Goal: Transaction & Acquisition: Purchase product/service

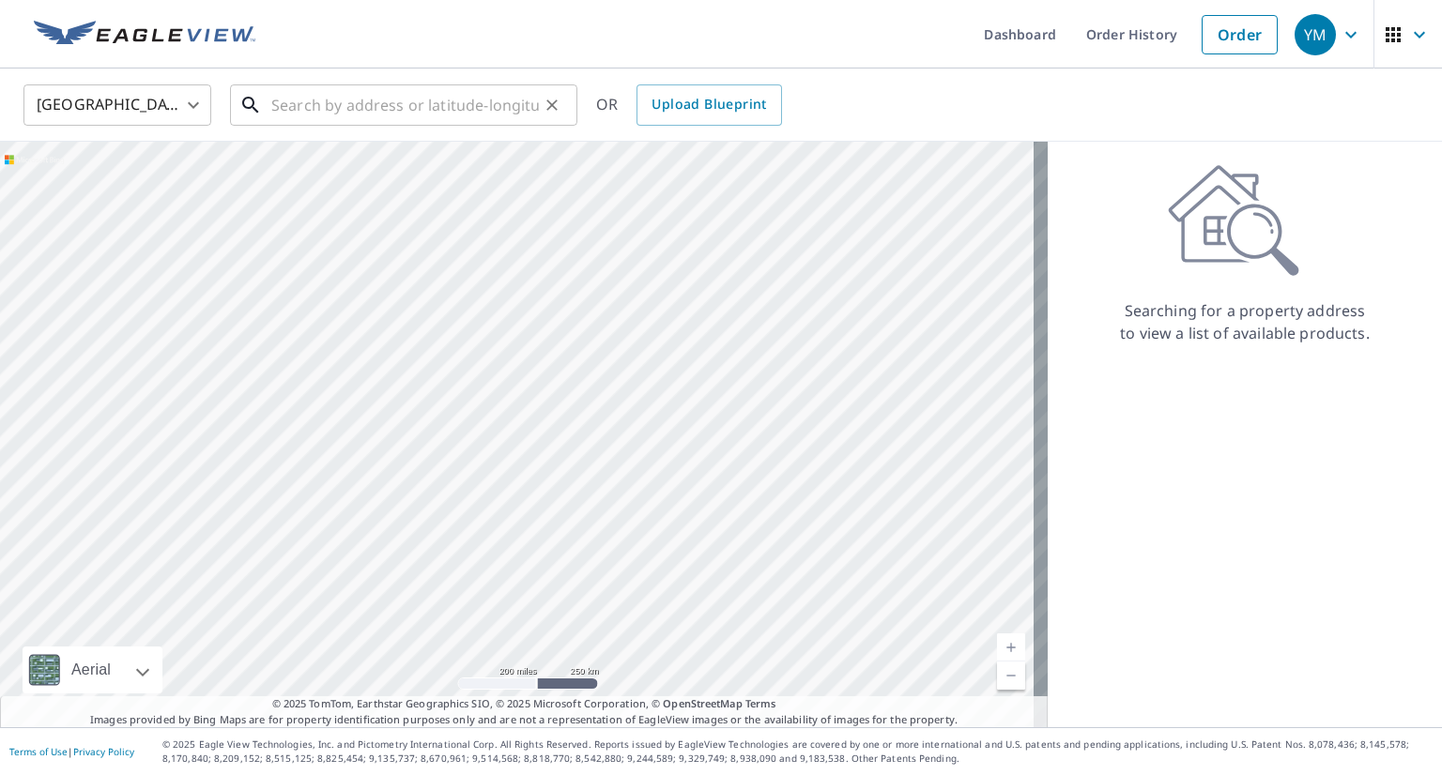
click at [489, 102] on input "text" at bounding box center [405, 105] width 268 height 53
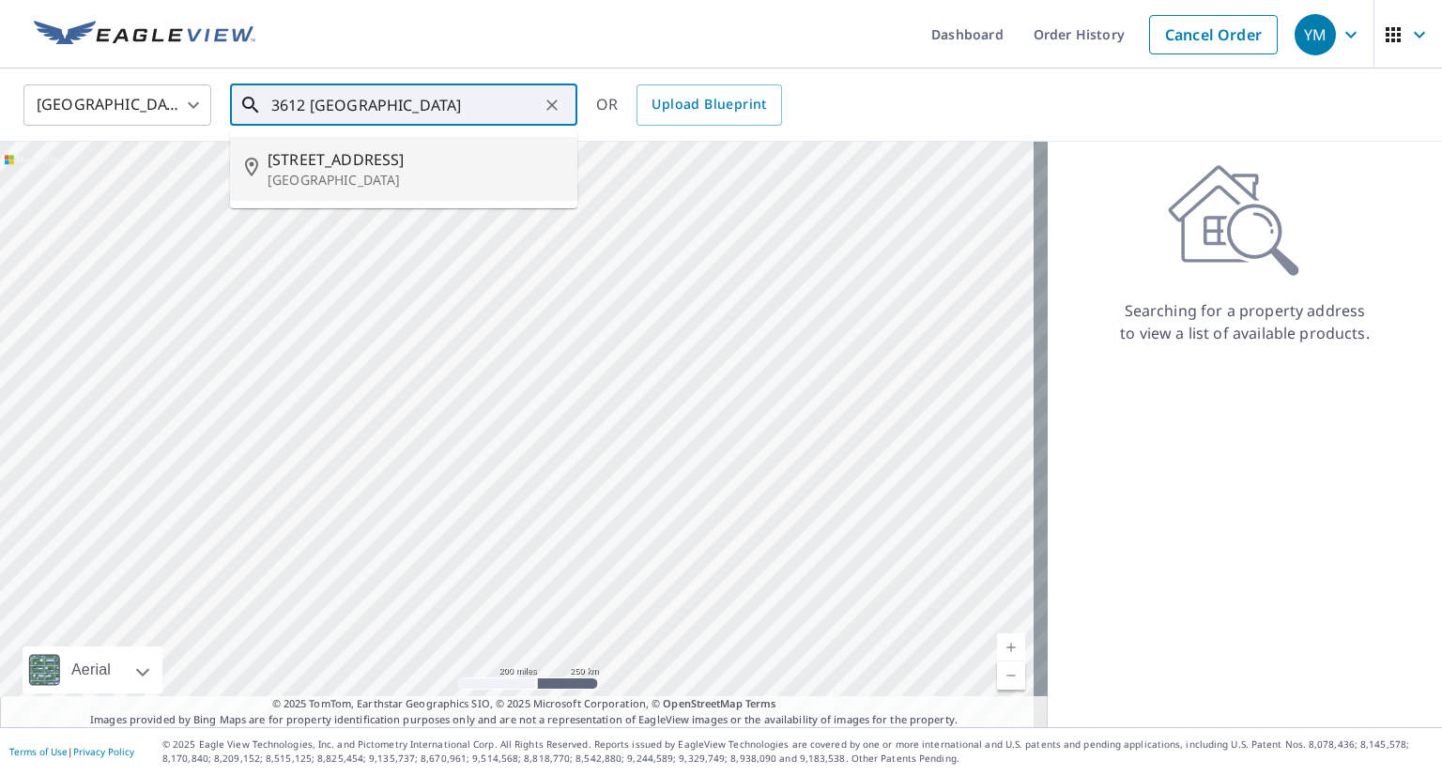
click at [466, 171] on p "[GEOGRAPHIC_DATA]" at bounding box center [415, 180] width 295 height 19
type input "[STREET_ADDRESS][PERSON_NAME]"
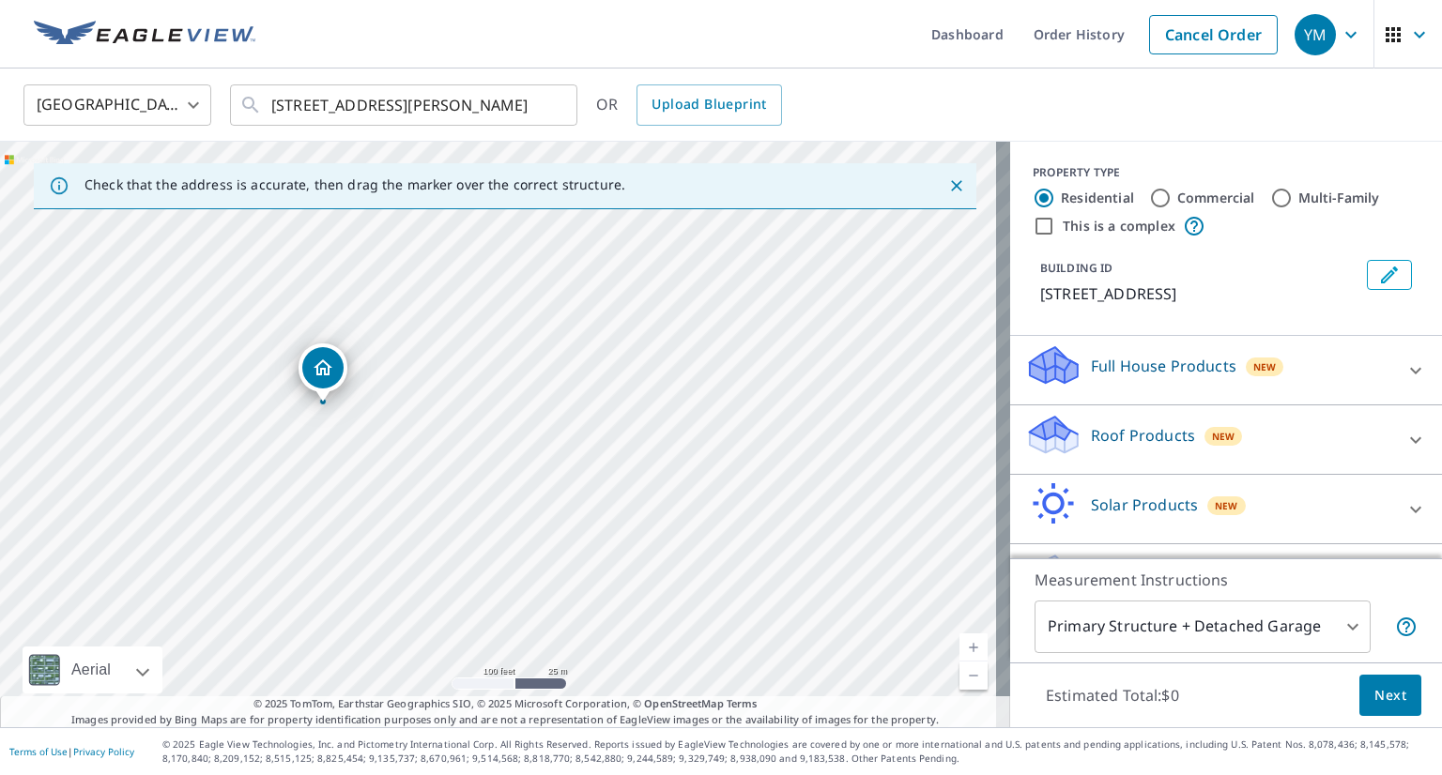
drag, startPoint x: 349, startPoint y: 383, endPoint x: 489, endPoint y: 407, distance: 142.0
click at [489, 407] on div "[STREET_ADDRESS][PERSON_NAME]" at bounding box center [505, 435] width 1010 height 586
drag, startPoint x: 434, startPoint y: 421, endPoint x: 537, endPoint y: 413, distance: 103.6
click at [537, 413] on div "[STREET_ADDRESS][PERSON_NAME]" at bounding box center [505, 435] width 1010 height 586
drag, startPoint x: 962, startPoint y: 653, endPoint x: 951, endPoint y: 654, distance: 11.3
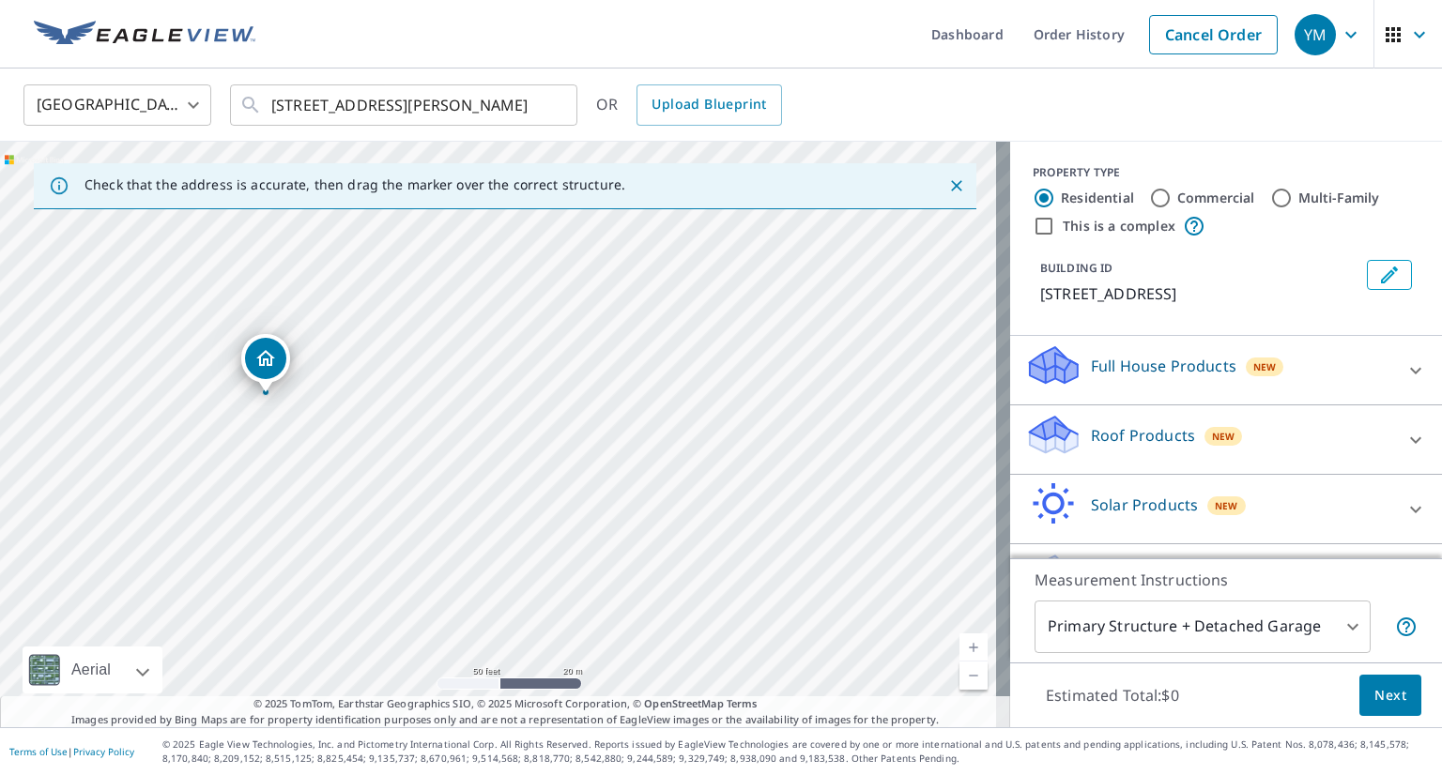
click at [962, 654] on link "Current Level 19, Zoom In" at bounding box center [973, 648] width 28 height 28
drag, startPoint x: 435, startPoint y: 359, endPoint x: 650, endPoint y: 356, distance: 215.0
click at [650, 356] on div "[STREET_ADDRESS][PERSON_NAME]" at bounding box center [505, 435] width 1010 height 586
click at [959, 677] on link "Current Level 20, Zoom Out" at bounding box center [973, 676] width 28 height 28
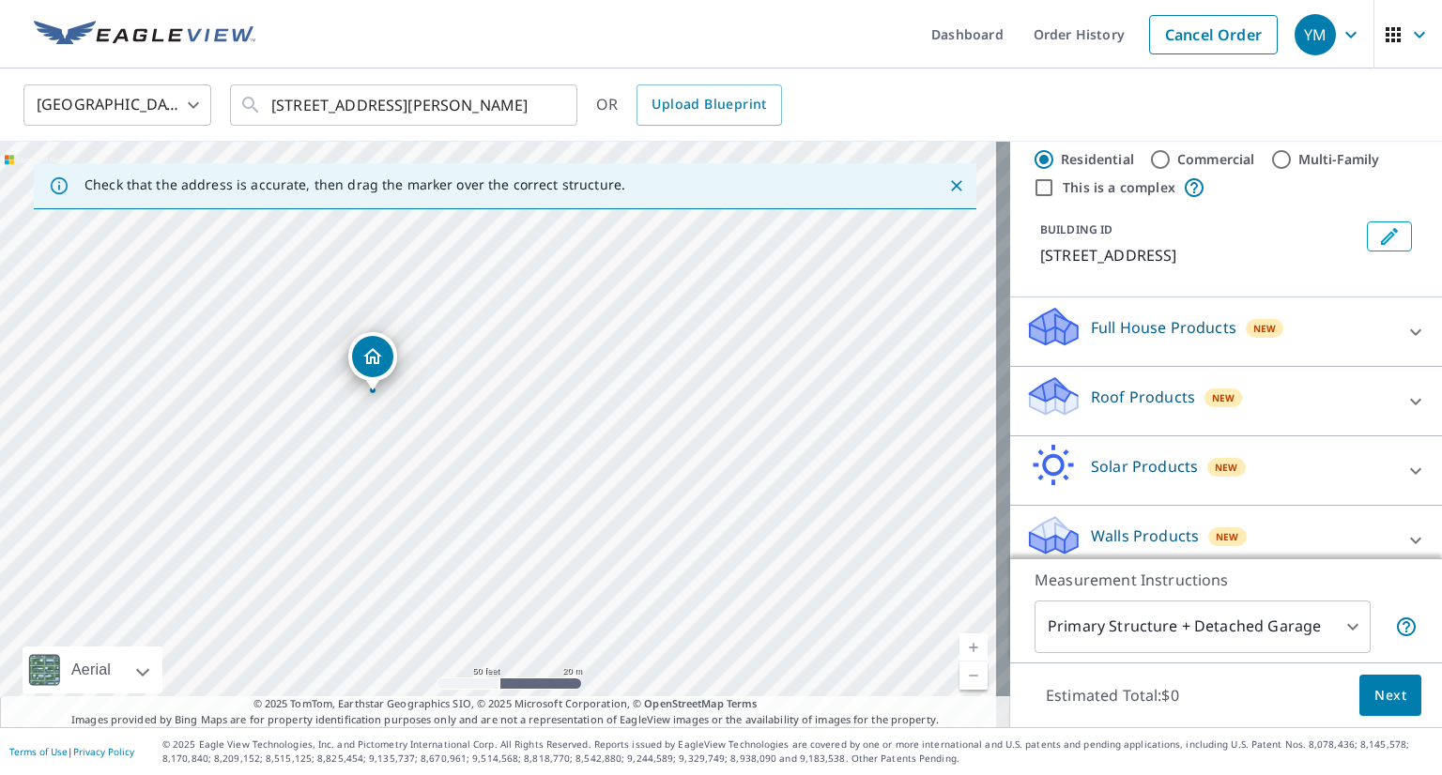
scroll to position [77, 0]
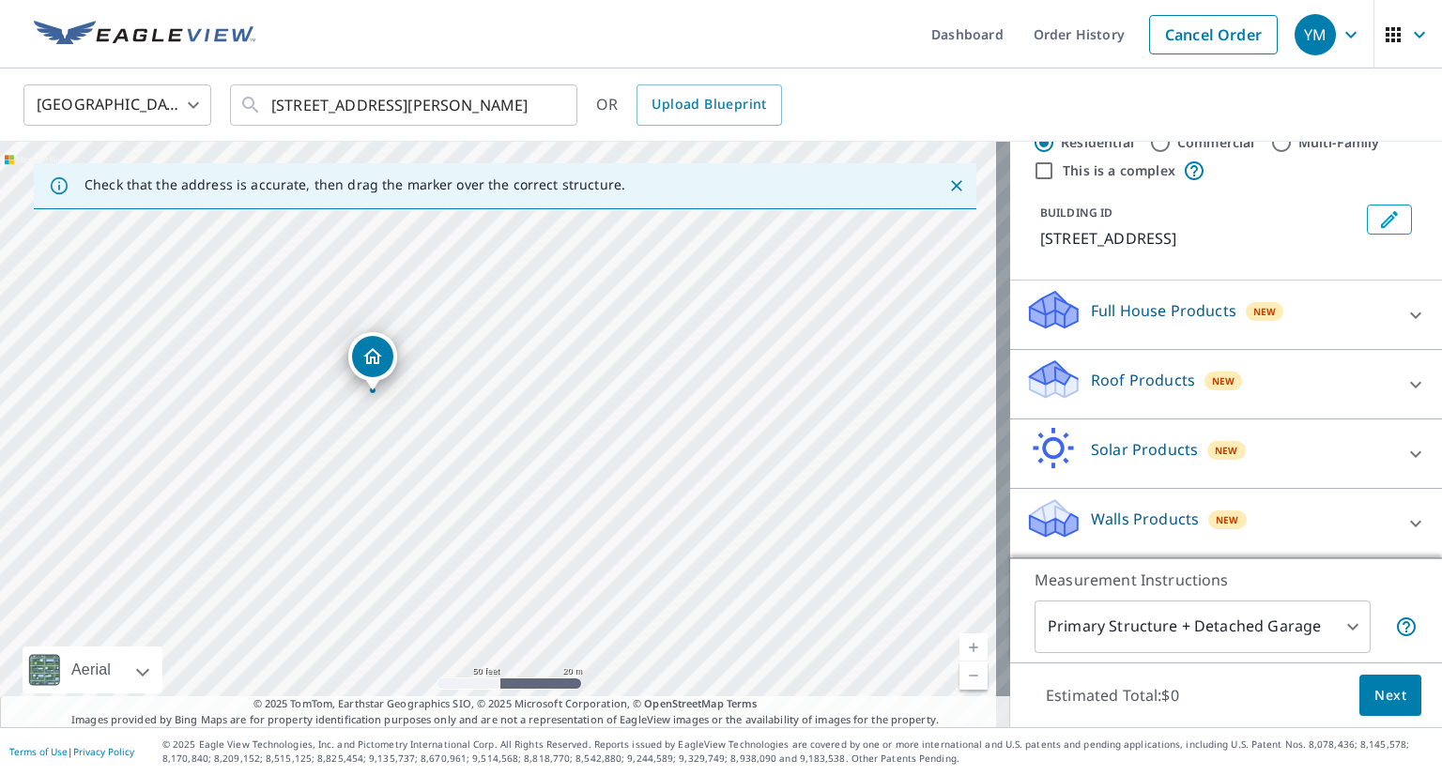
click at [1091, 384] on p "Roof Products" at bounding box center [1143, 380] width 104 height 23
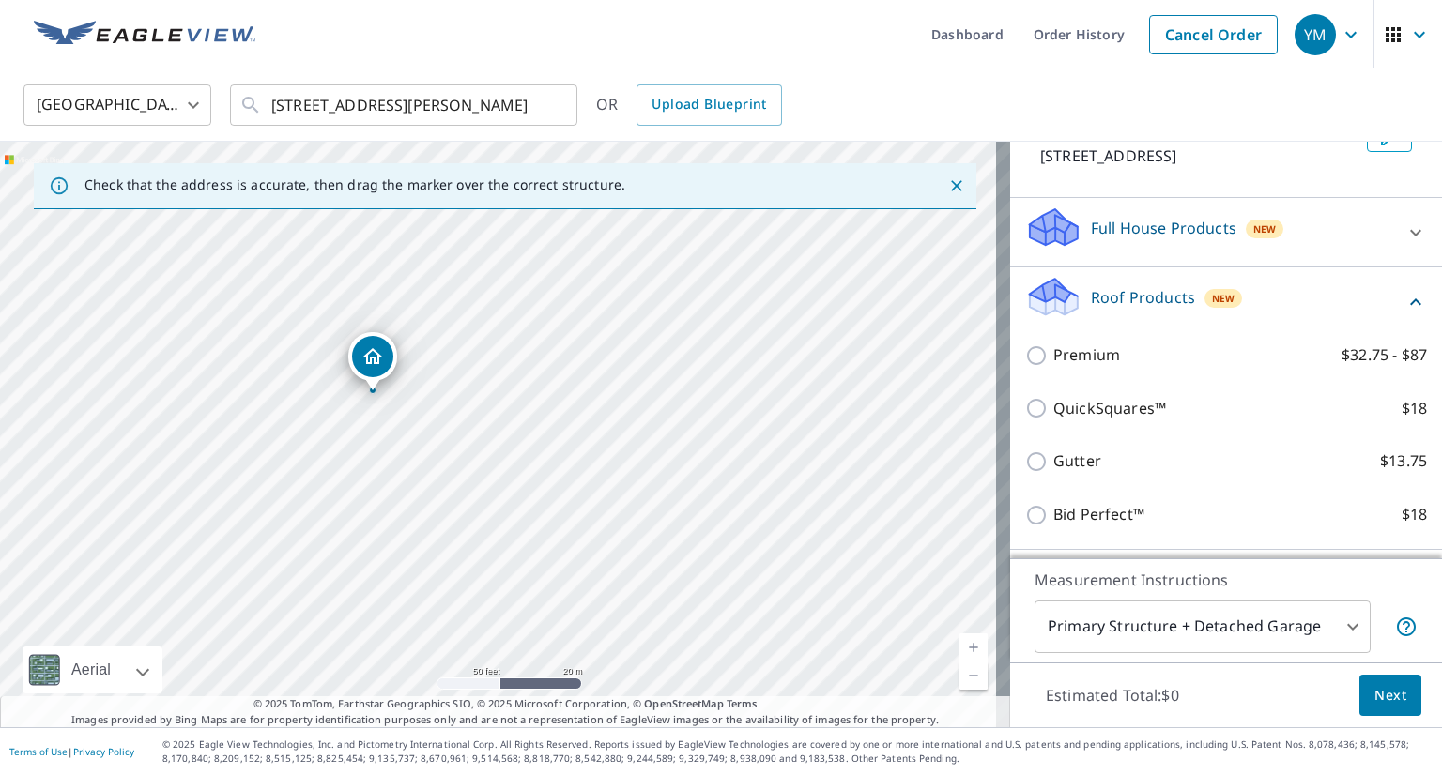
scroll to position [171, 0]
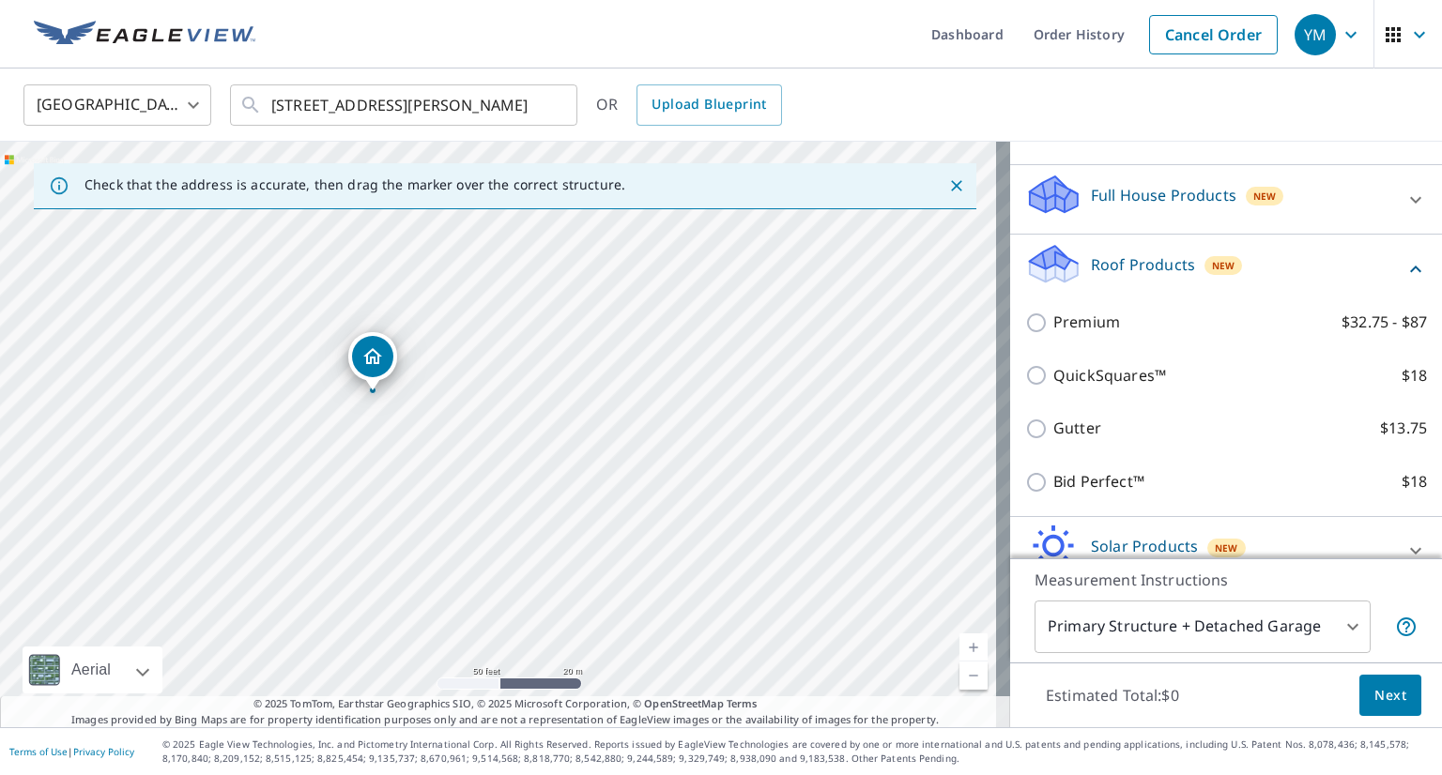
click at [965, 648] on link "Current Level 19, Zoom In" at bounding box center [973, 648] width 28 height 28
click at [965, 643] on link "Current Level 20, Zoom In Disabled" at bounding box center [973, 648] width 28 height 28
click at [961, 675] on link "Current Level 20, Zoom Out" at bounding box center [973, 676] width 28 height 28
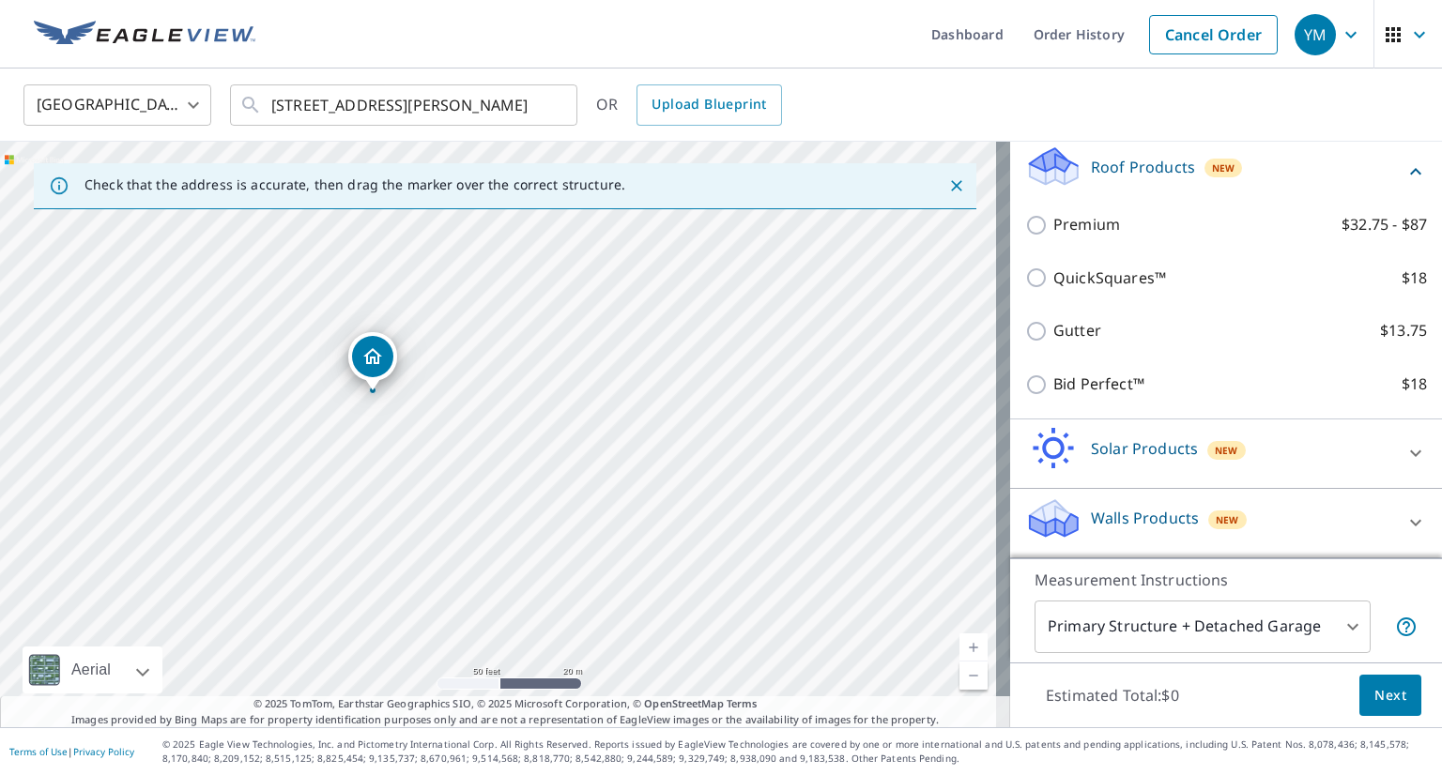
scroll to position [289, 0]
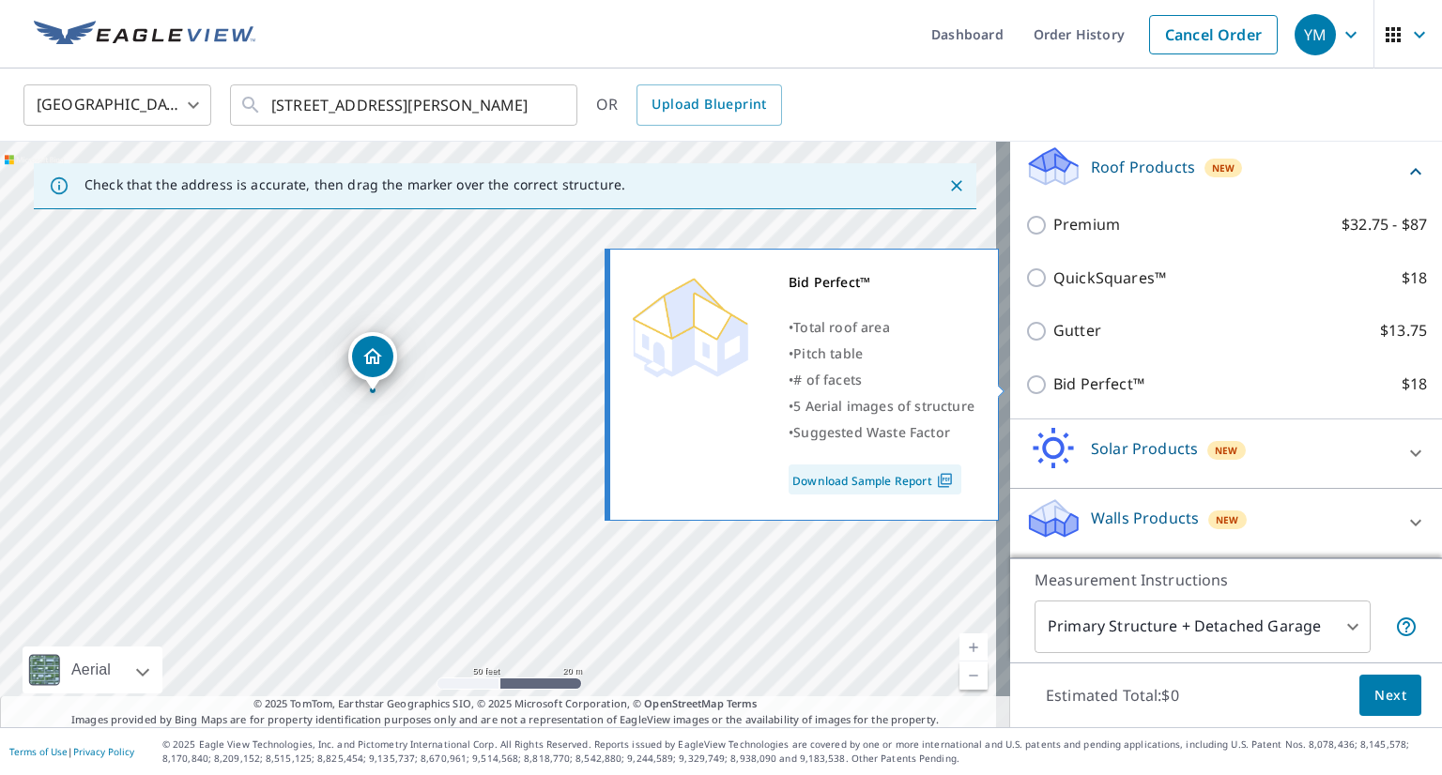
click at [1025, 384] on input "Bid Perfect™ $18" at bounding box center [1039, 385] width 28 height 23
checkbox input "true"
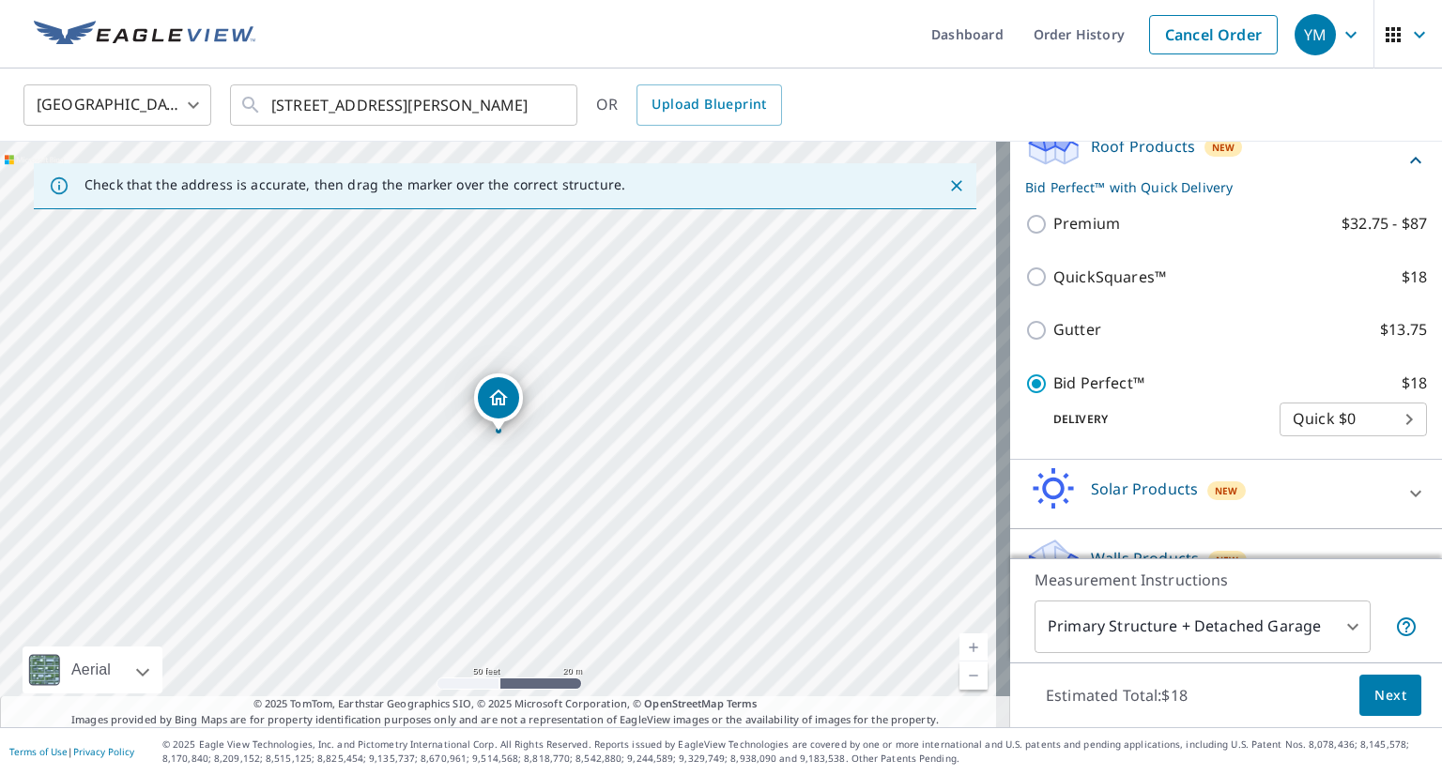
click at [1383, 702] on span "Next" at bounding box center [1390, 695] width 32 height 23
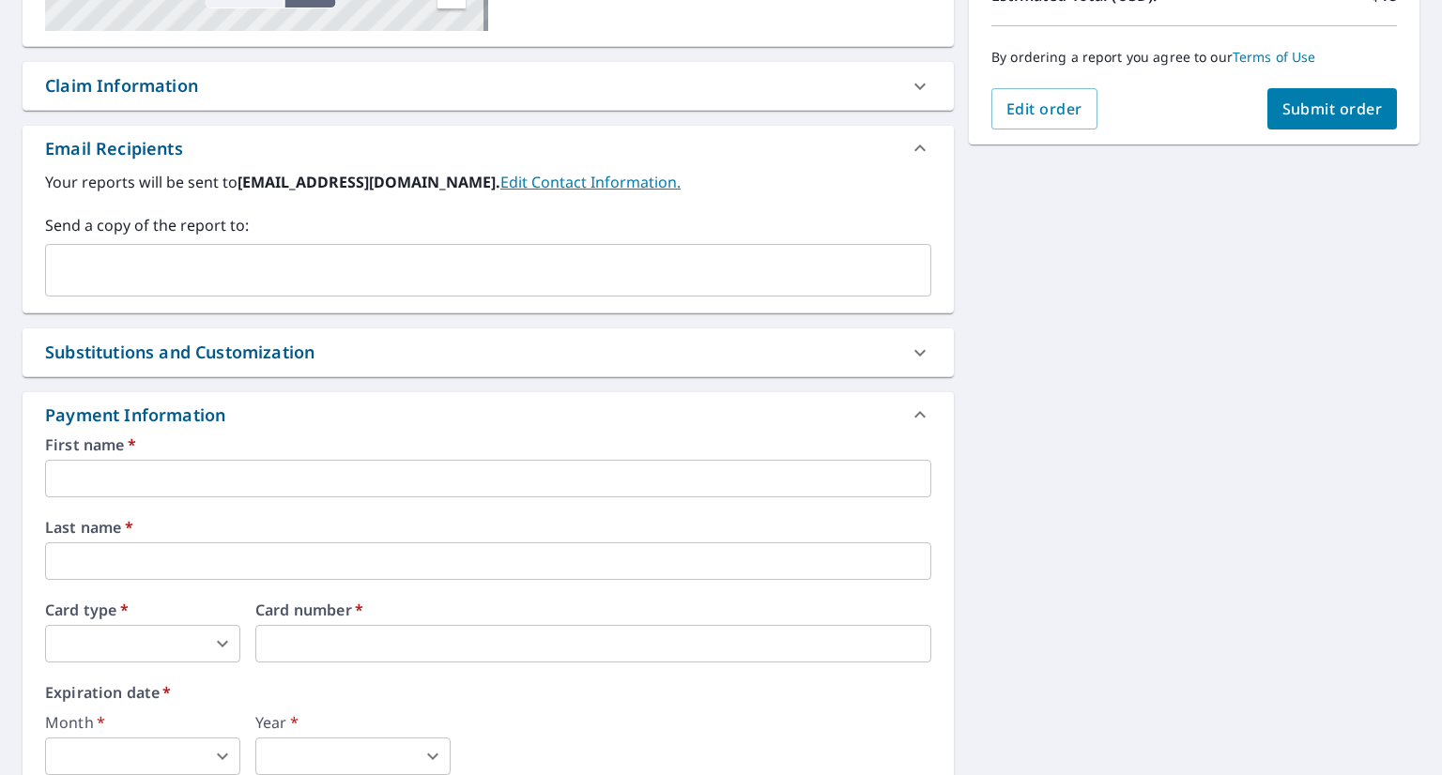
scroll to position [375, 0]
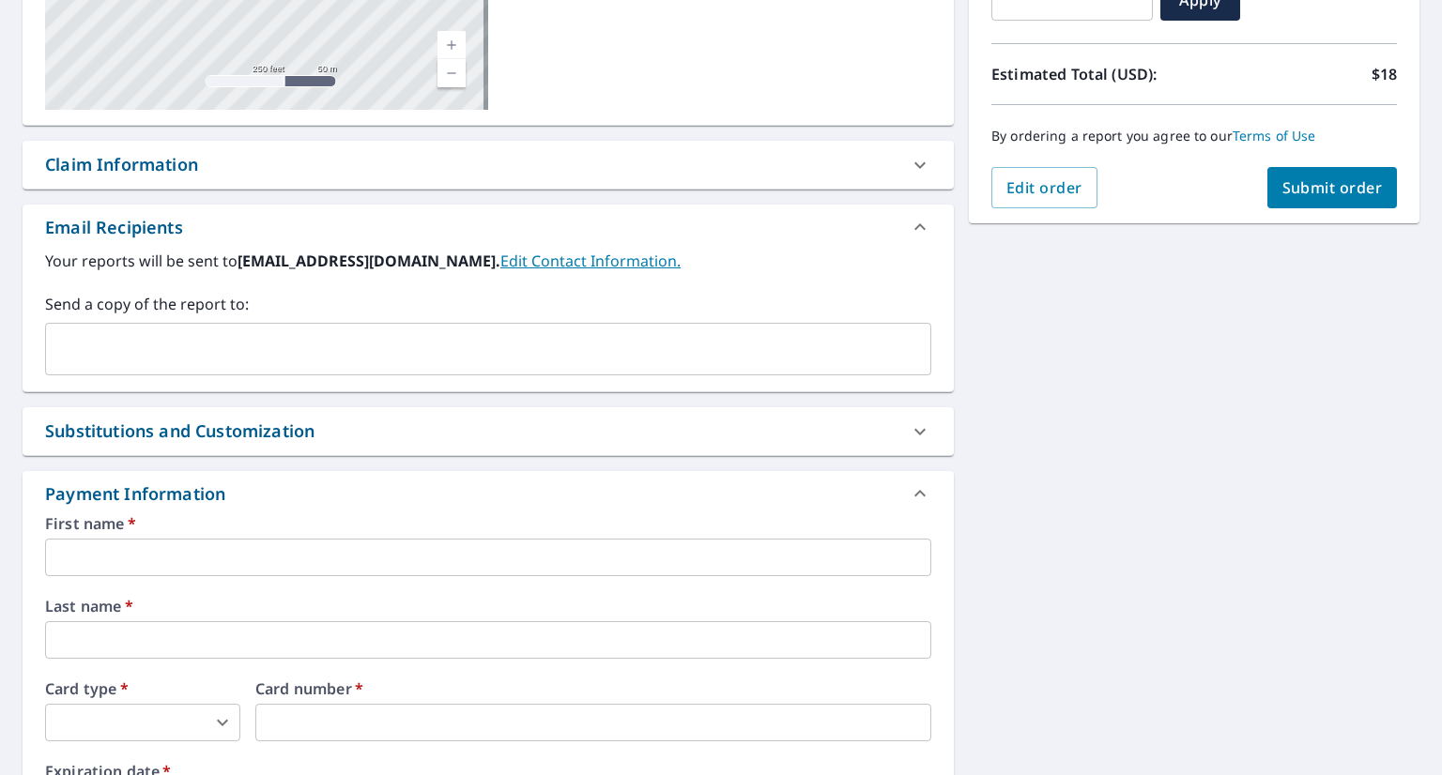
click at [458, 338] on input "text" at bounding box center [474, 349] width 841 height 36
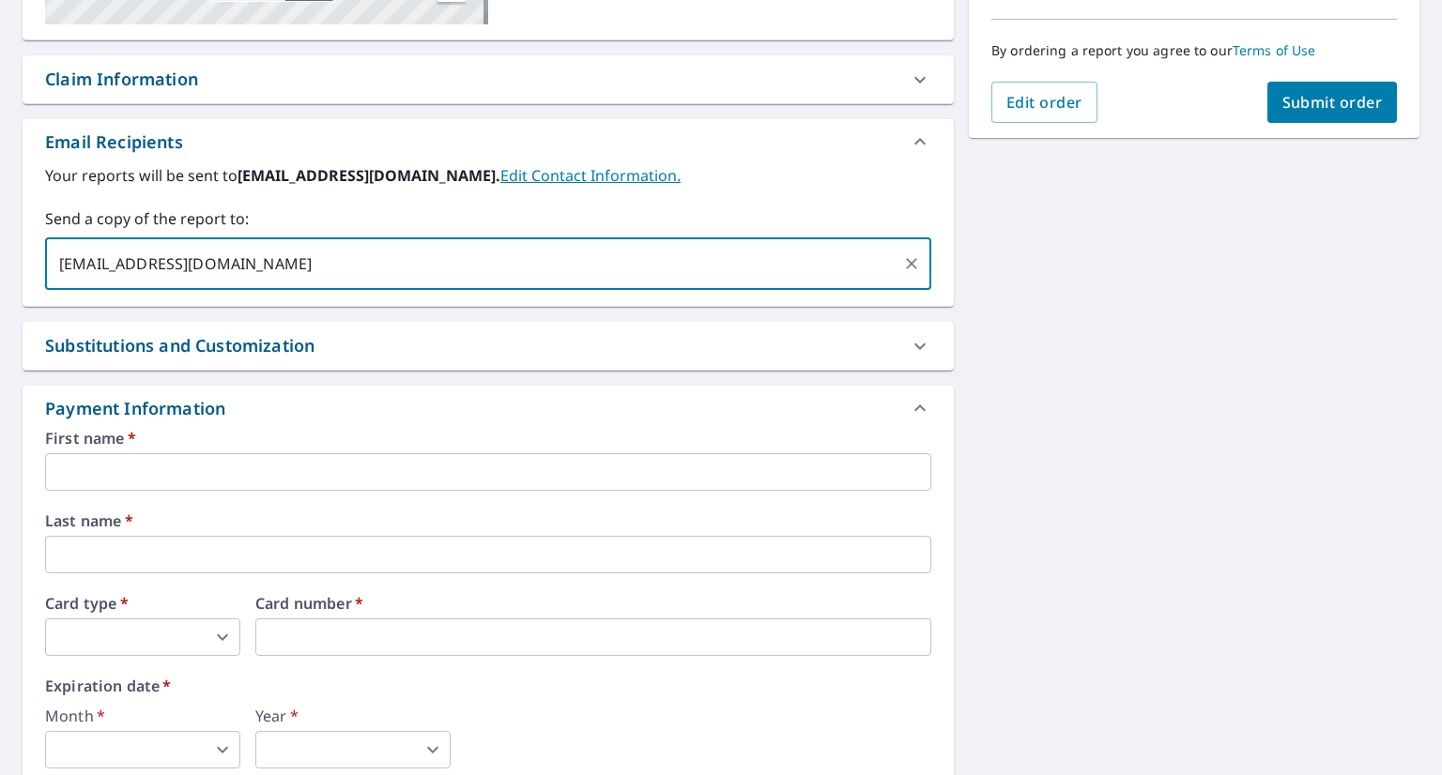
scroll to position [563, 0]
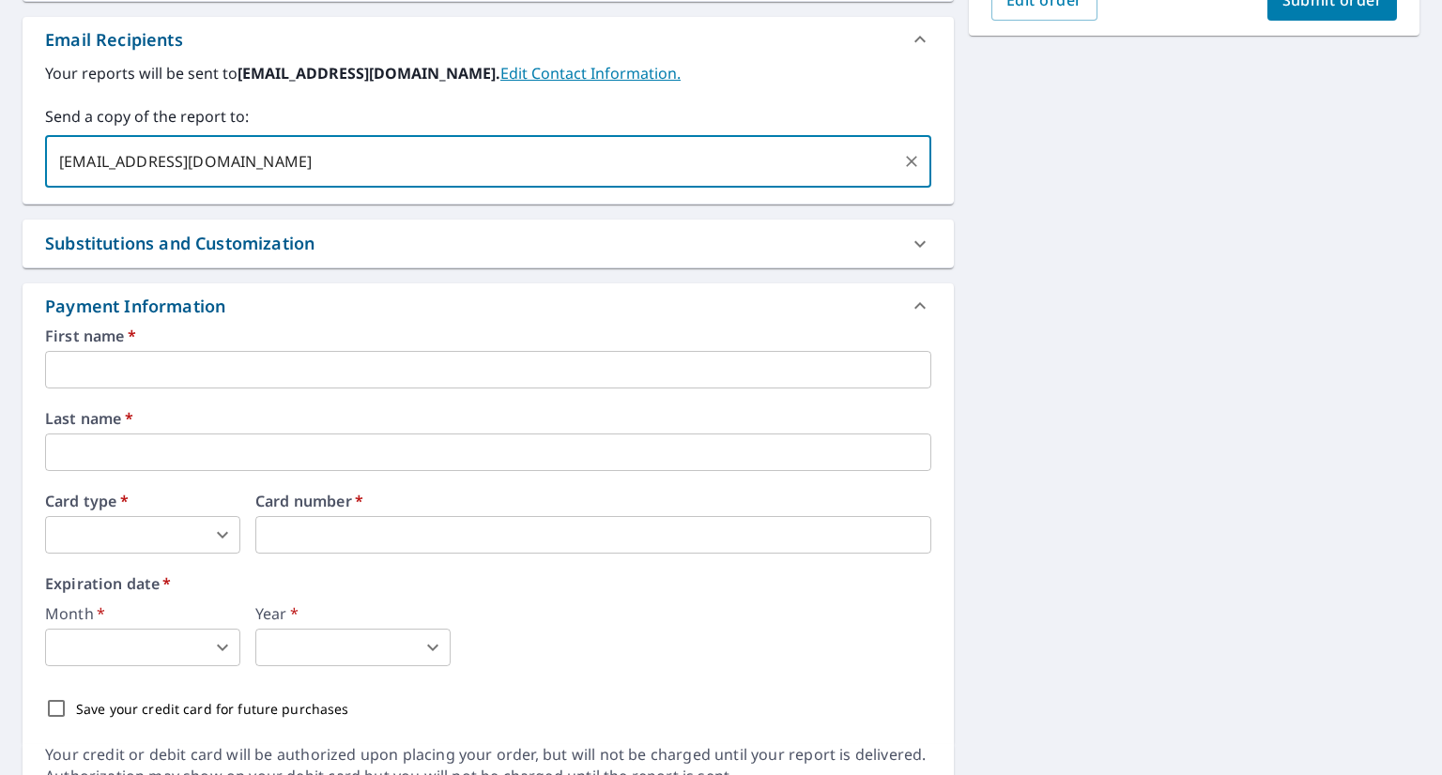
type input "[EMAIL_ADDRESS][DOMAIN_NAME]"
click at [451, 362] on input "text" at bounding box center [488, 370] width 886 height 38
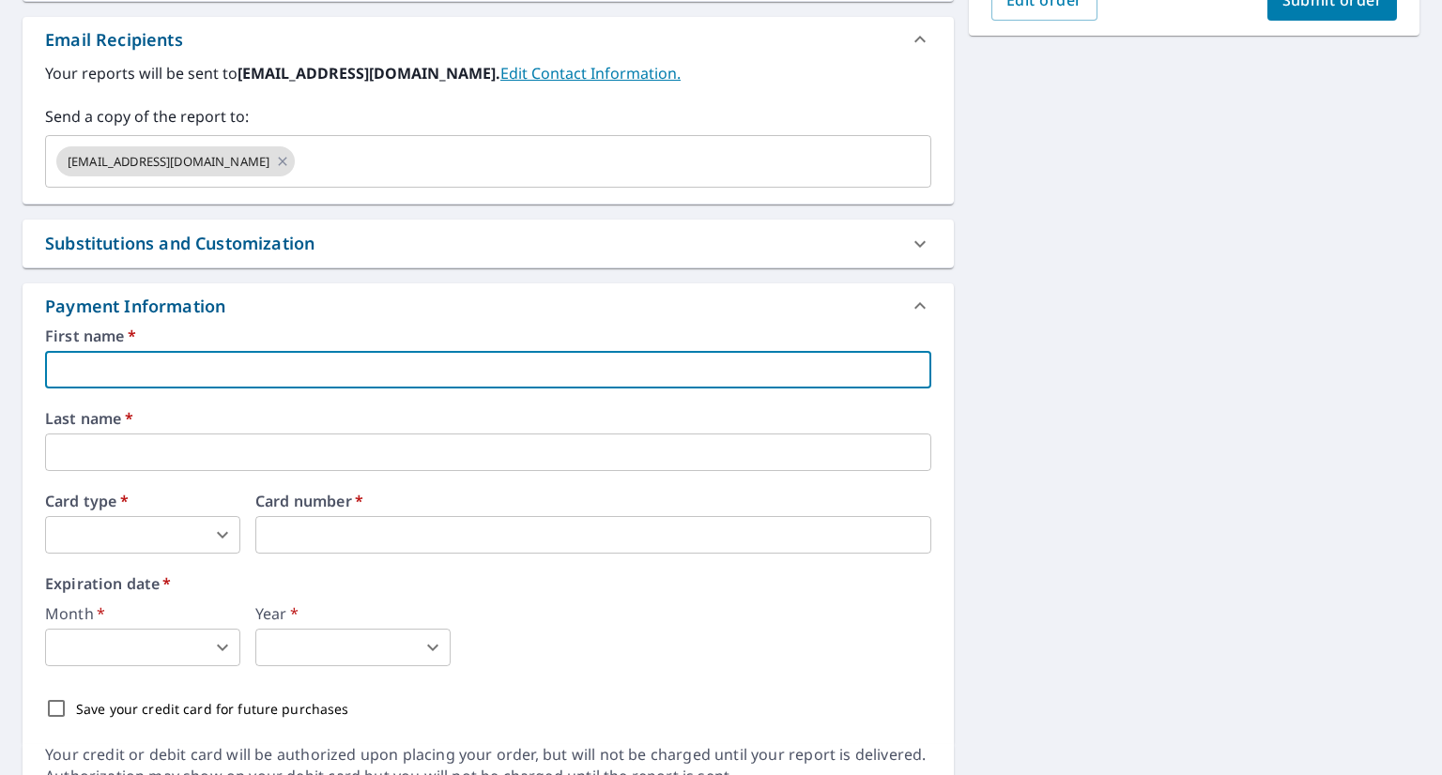
type input "[PERSON_NAME]"
click at [200, 444] on input "text" at bounding box center [488, 453] width 886 height 38
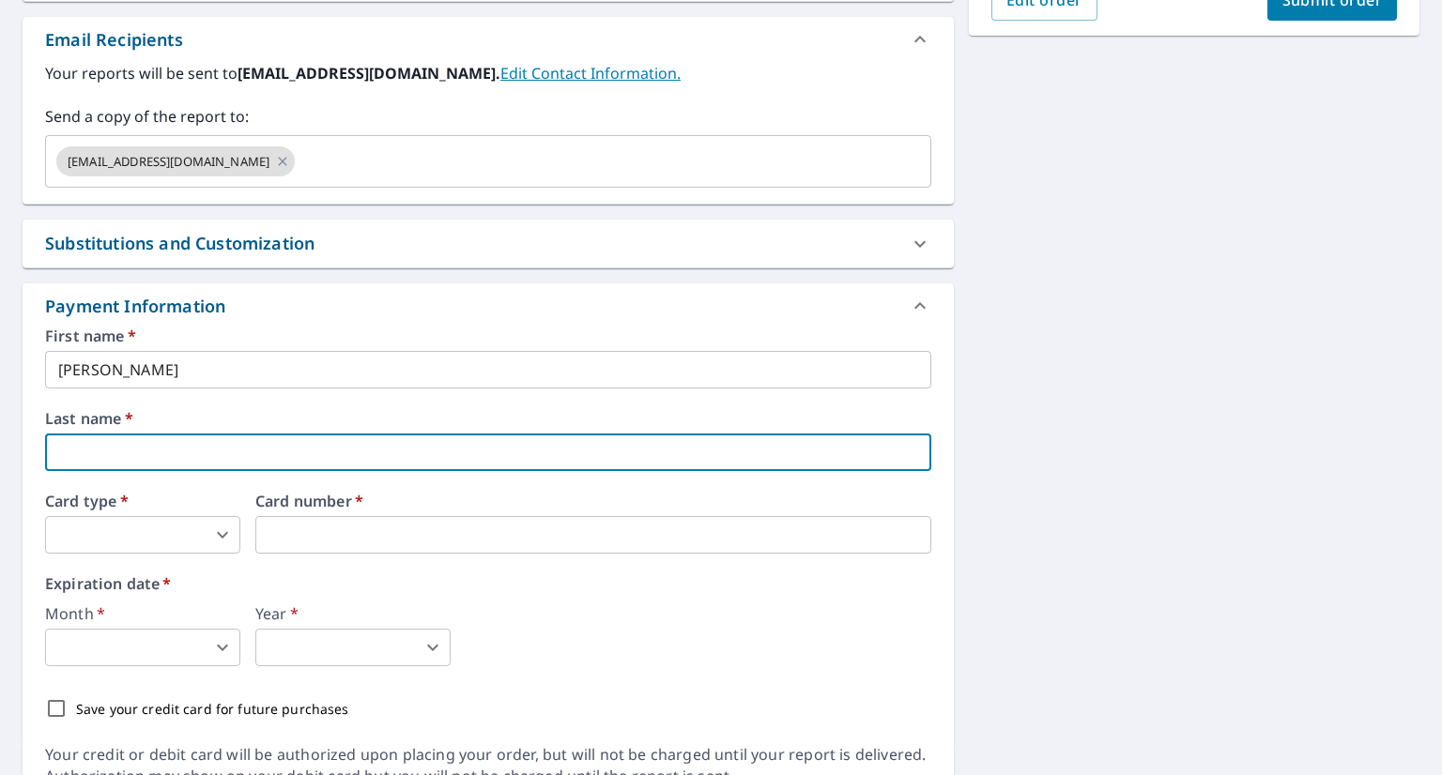
type input "[PERSON_NAME]"
click at [132, 546] on body "YM YM Dashboard Order History Cancel Order YM Dashboard / Finalize Order Finali…" at bounding box center [721, 387] width 1442 height 775
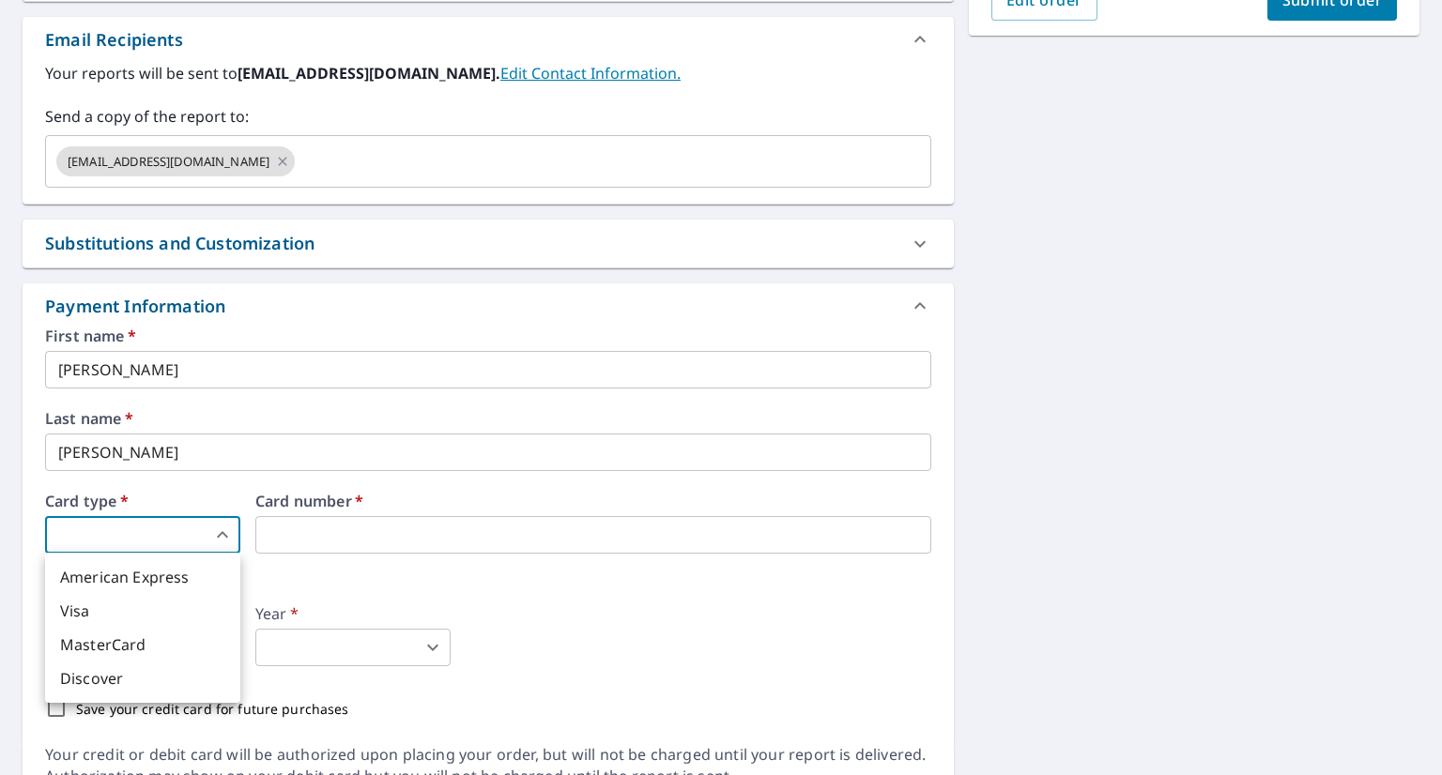
click at [161, 616] on li "Visa" at bounding box center [142, 611] width 195 height 34
type input "2"
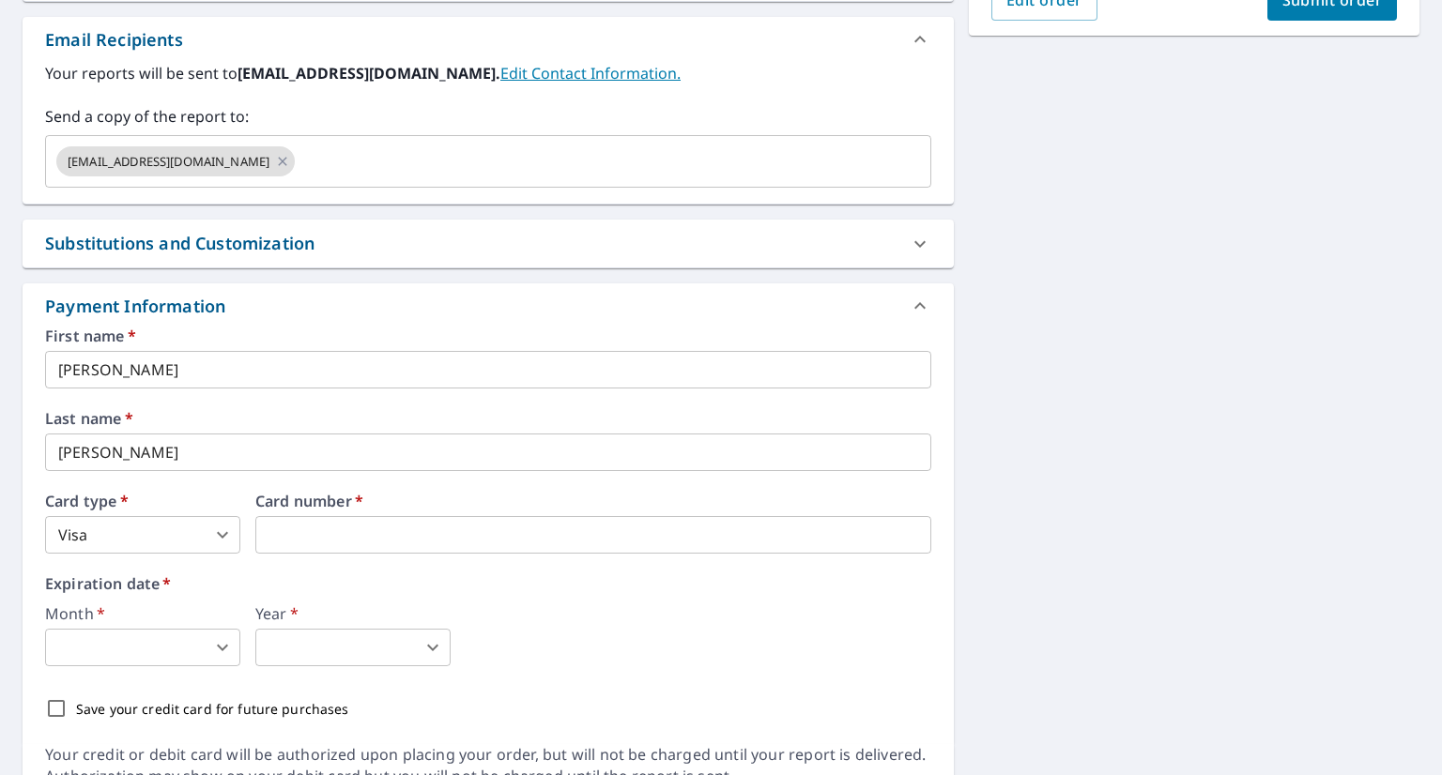
scroll to position [653, 0]
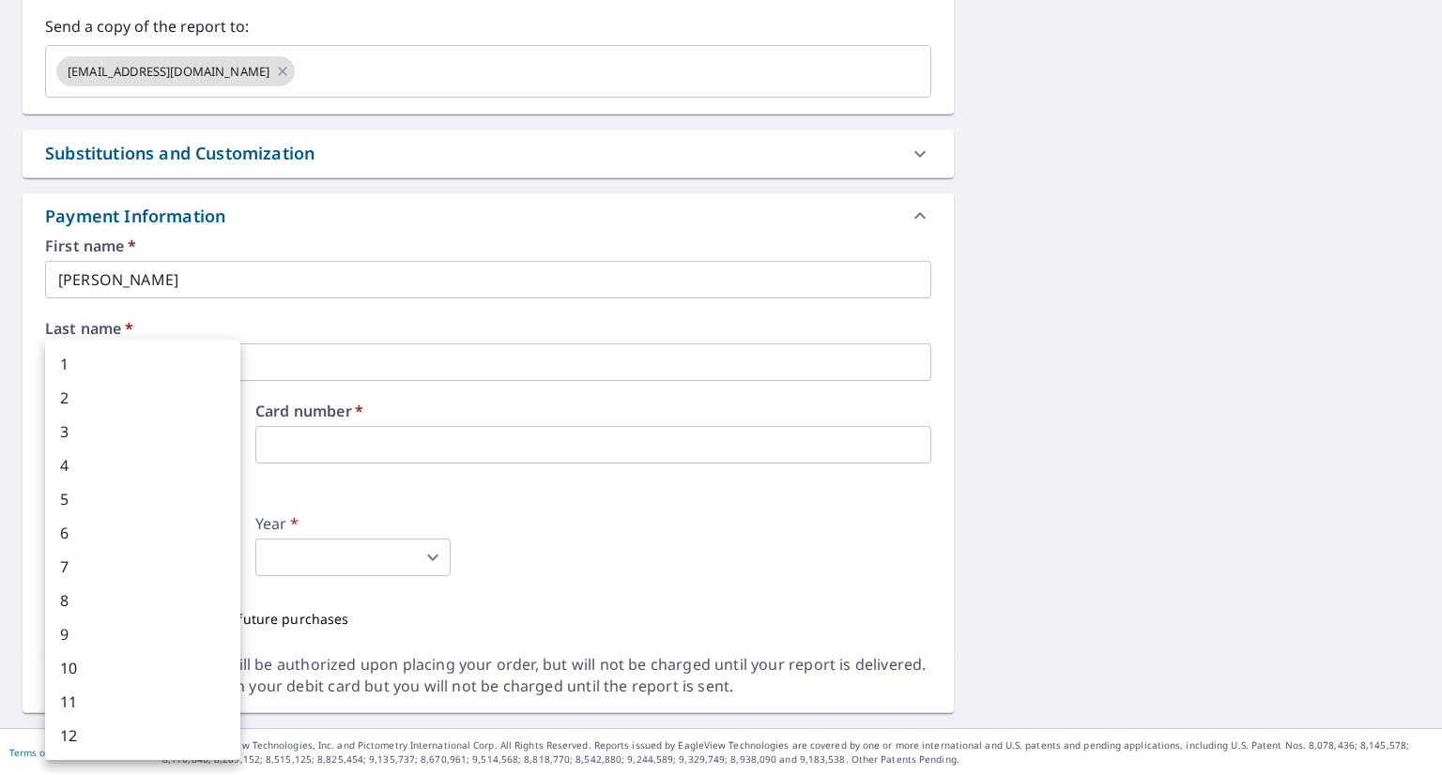
click at [227, 570] on body "YM YM Dashboard Order History Cancel Order YM Dashboard / Finalize Order Finali…" at bounding box center [721, 387] width 1442 height 775
click at [133, 400] on li "2" at bounding box center [142, 398] width 195 height 34
type input "2"
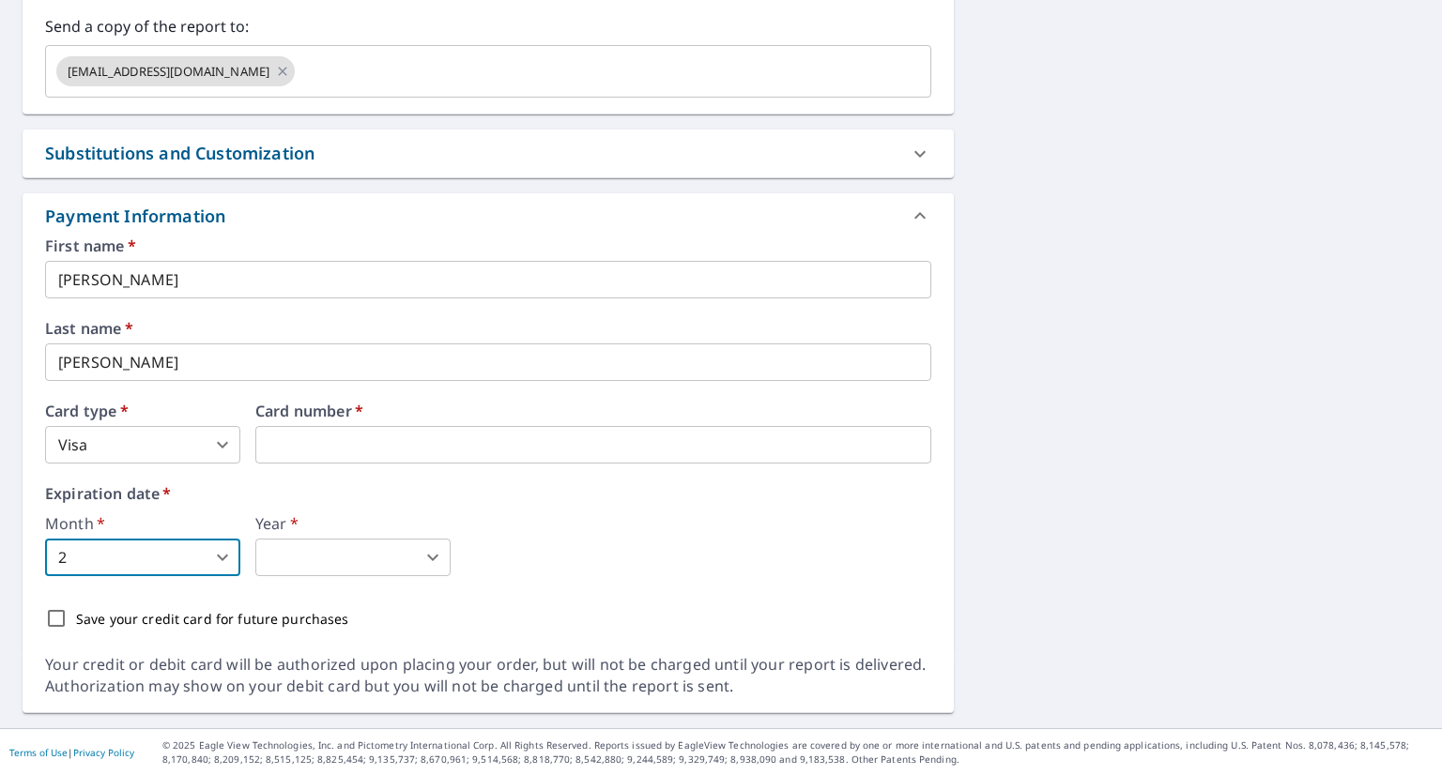
click at [423, 553] on body "YM YM Dashboard Order History Cancel Order YM Dashboard / Finalize Order Finali…" at bounding box center [721, 387] width 1442 height 775
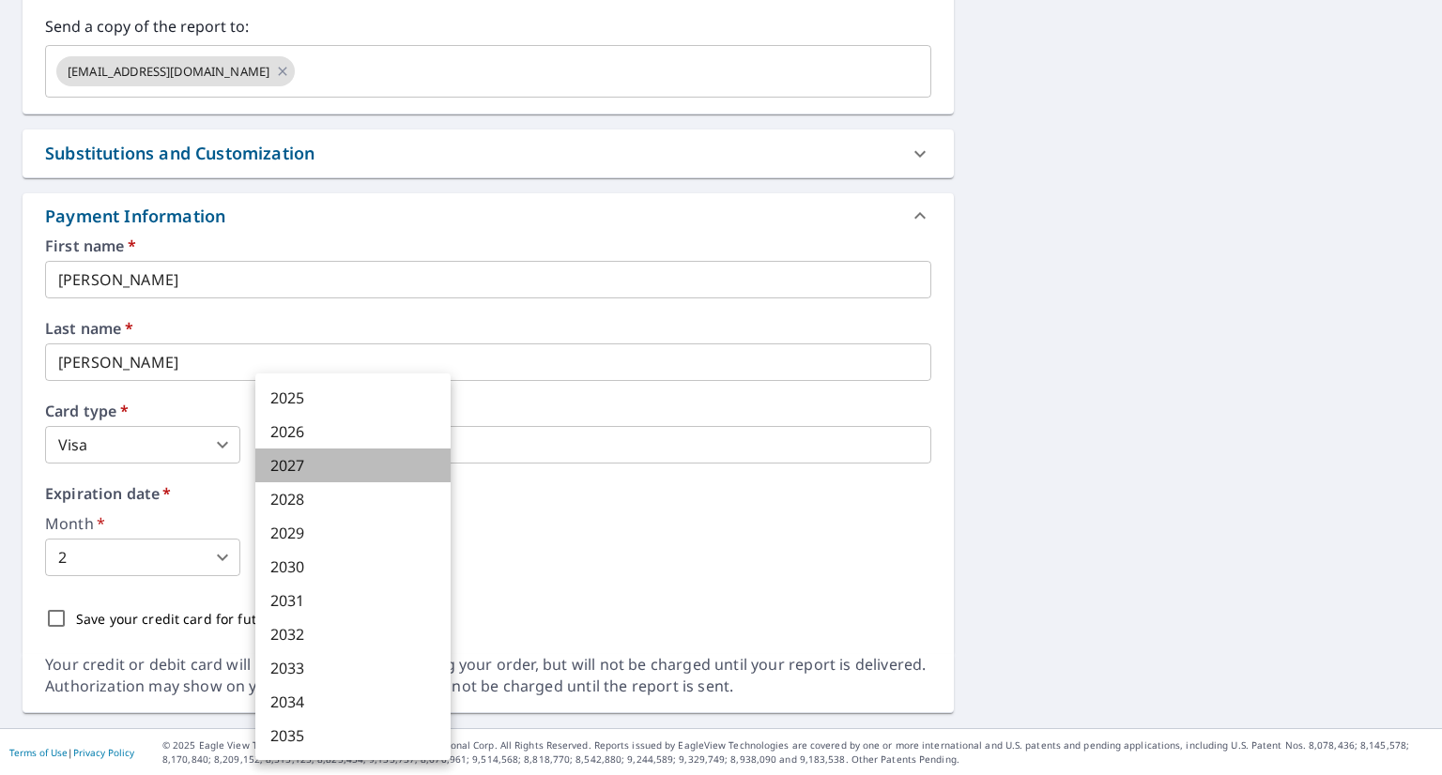
click at [369, 464] on li "2027" at bounding box center [352, 466] width 195 height 34
type input "2027"
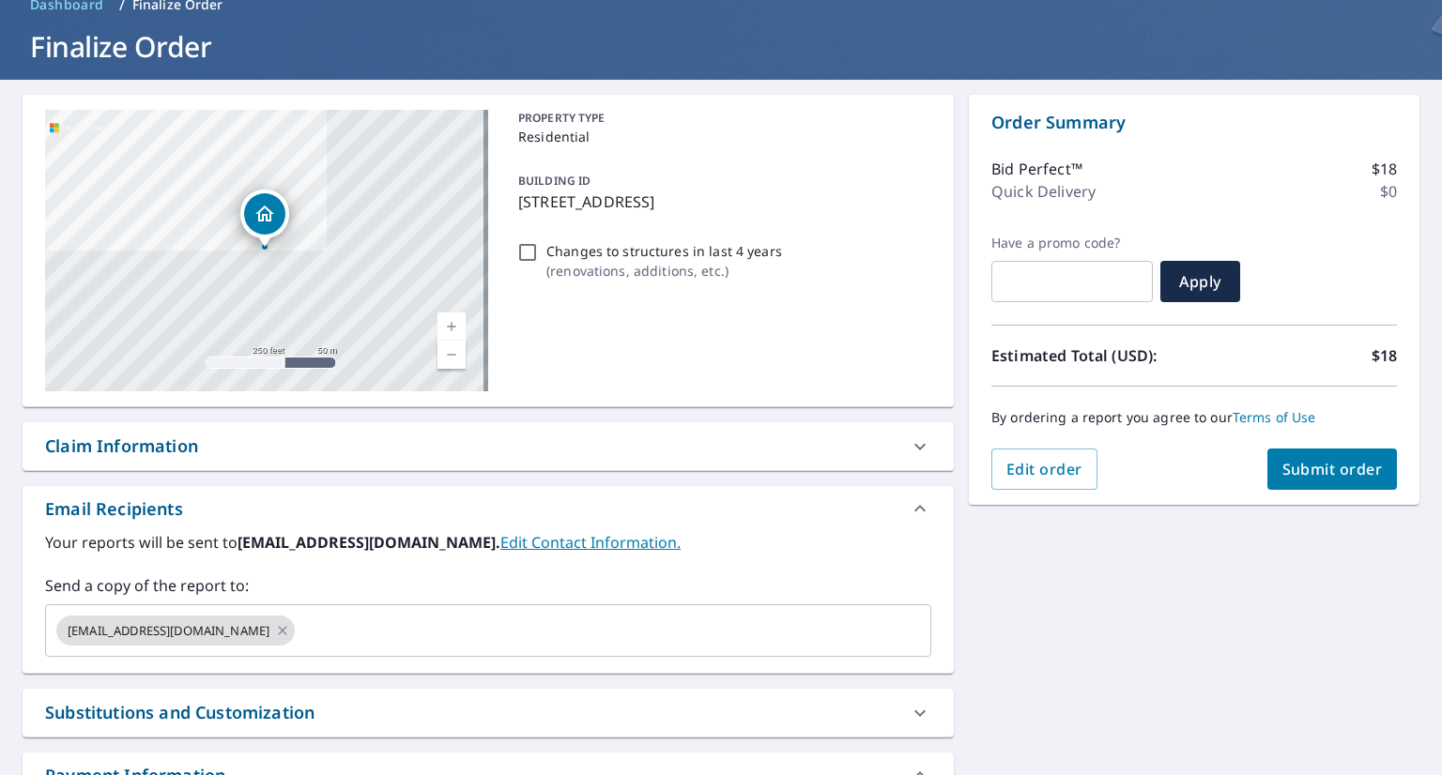
scroll to position [0, 0]
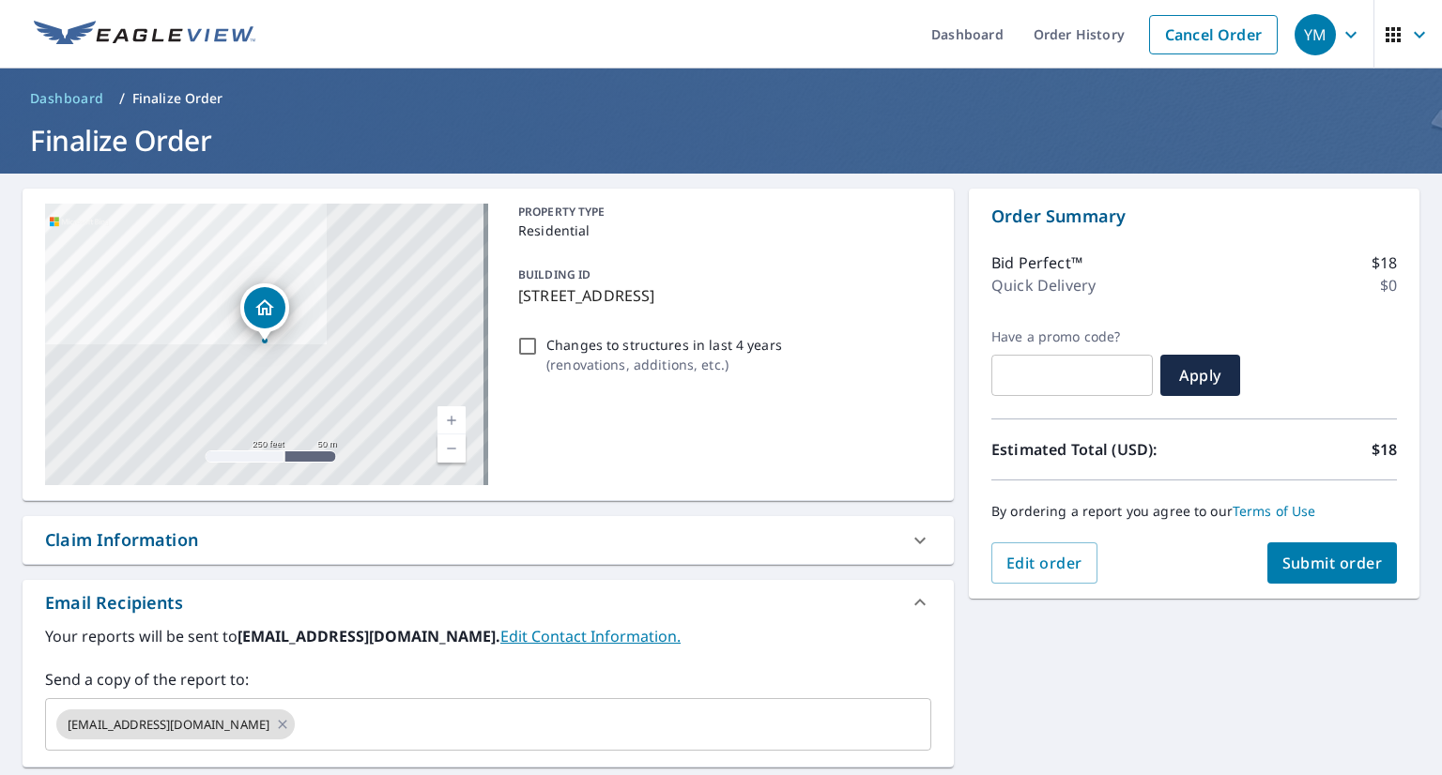
click at [1333, 565] on span "Submit order" at bounding box center [1332, 563] width 100 height 21
